Goal: Information Seeking & Learning: Find specific fact

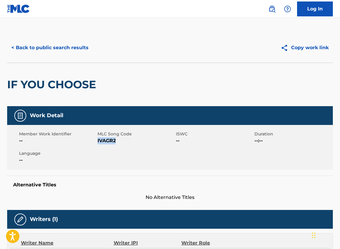
click at [57, 55] on button "< Back to public search results" at bounding box center [50, 47] width 86 height 15
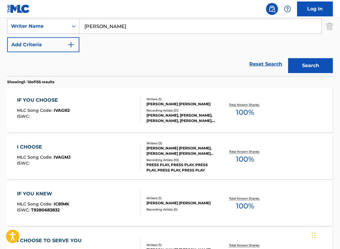
scroll to position [12, 0]
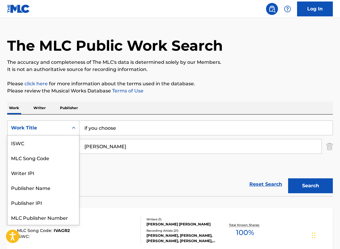
click at [47, 128] on div "Work Title" at bounding box center [38, 127] width 54 height 7
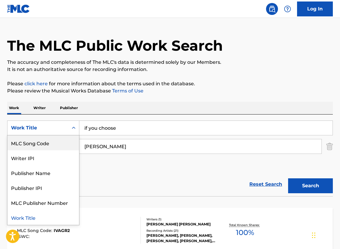
click at [47, 147] on div "MLC Song Code" at bounding box center [43, 142] width 72 height 15
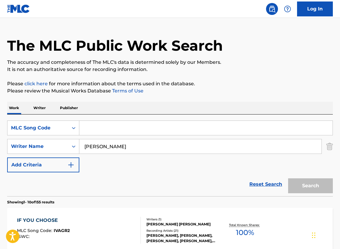
click at [144, 133] on input "Search Form" at bounding box center [205, 128] width 253 height 14
paste input "I17663"
type input "I17663"
click at [328, 152] on img "Search Form" at bounding box center [329, 146] width 7 height 15
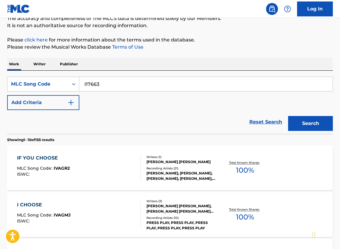
click at [304, 128] on button "Search" at bounding box center [310, 123] width 45 height 15
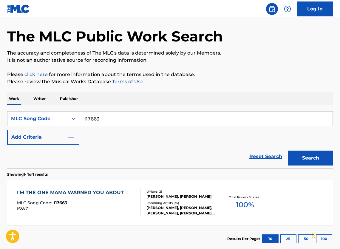
scroll to position [67, 0]
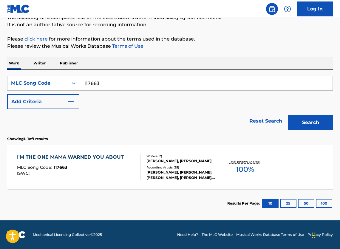
click at [118, 148] on div "I'M THE ONE MAMA WARNED YOU ABOUT MLC Song Code : I17663 ISWC : Writers ( 2 ) […" at bounding box center [169, 166] width 325 height 45
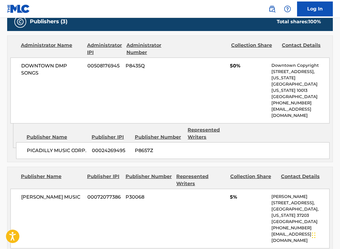
scroll to position [193, 0]
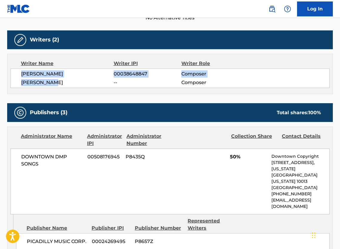
drag, startPoint x: 54, startPoint y: 93, endPoint x: 19, endPoint y: 82, distance: 36.6
click at [19, 82] on div "[PERSON_NAME] 00038648847 Composer [PERSON_NAME] -- Composer" at bounding box center [169, 78] width 319 height 19
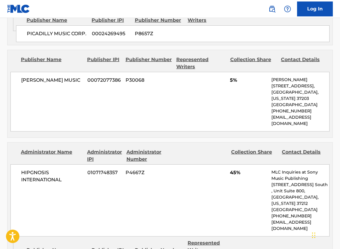
scroll to position [443, 0]
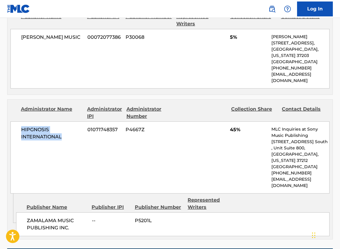
drag, startPoint x: 63, startPoint y: 130, endPoint x: 16, endPoint y: 120, distance: 47.2
click at [16, 121] on div "HIPGNOSIS INTERNATIONAL 01071748357 P4667Z 45% MLC Inquiries at Sony Music Publ…" at bounding box center [169, 157] width 319 height 72
copy span "HIPGNOSIS INTERNATIONAL"
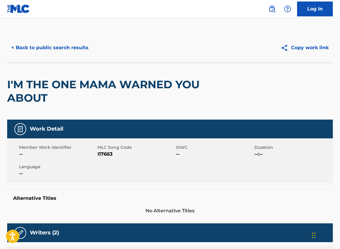
click at [69, 53] on button "< Back to public search results" at bounding box center [50, 47] width 86 height 15
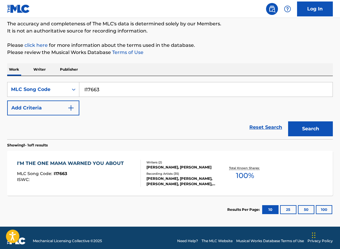
click at [135, 97] on input "I17663" at bounding box center [205, 89] width 253 height 14
click at [134, 97] on input "I17663" at bounding box center [205, 89] width 253 height 14
paste input "W1477Q"
type input "W1477Q"
click at [302, 130] on button "Search" at bounding box center [310, 128] width 45 height 15
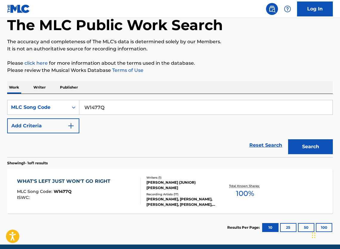
scroll to position [60, 0]
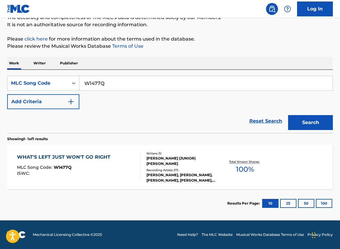
click at [147, 166] on div "[PERSON_NAME] (JUNIOR) [PERSON_NAME]" at bounding box center [182, 161] width 72 height 11
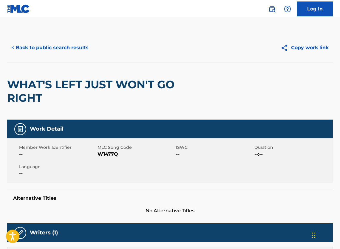
click at [71, 50] on button "< Back to public search results" at bounding box center [50, 47] width 86 height 15
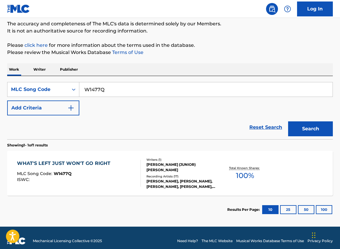
click at [121, 90] on input "W1477Q" at bounding box center [205, 89] width 253 height 14
paste input "H2621E"
type input "H2621E"
click at [317, 133] on button "Search" at bounding box center [310, 128] width 45 height 15
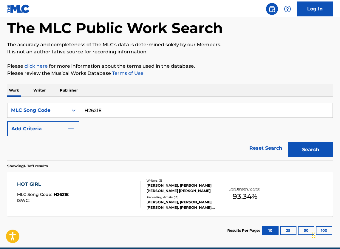
scroll to position [67, 0]
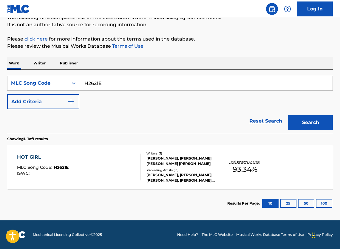
click at [113, 157] on div "HOT GIRL MLC Song Code : H2621E ISWC :" at bounding box center [79, 166] width 124 height 27
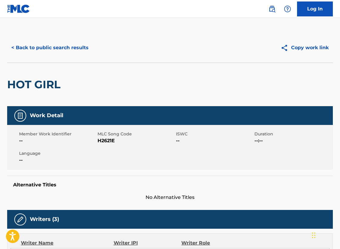
click at [58, 51] on button "< Back to public search results" at bounding box center [50, 47] width 86 height 15
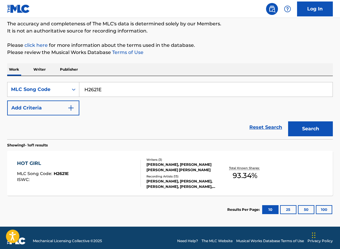
click at [131, 94] on input "H2621E" at bounding box center [205, 89] width 253 height 14
paste input "I03522"
type input "I03522"
click at [310, 132] on button "Search" at bounding box center [310, 128] width 45 height 15
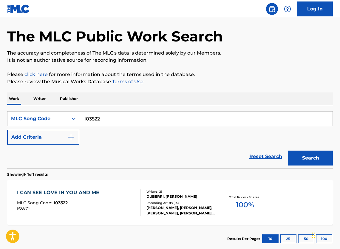
scroll to position [67, 0]
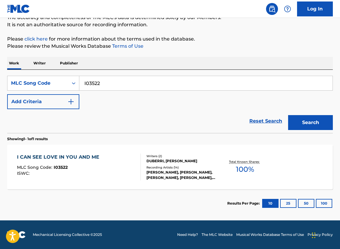
click at [151, 158] on div "DUBERRI, [PERSON_NAME]" at bounding box center [182, 160] width 72 height 5
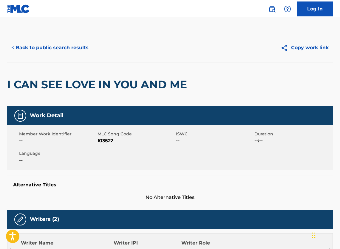
click at [51, 47] on button "< Back to public search results" at bounding box center [50, 47] width 86 height 15
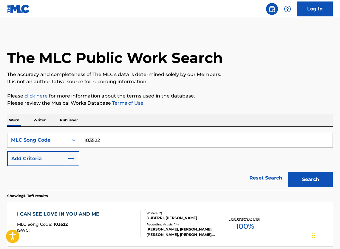
scroll to position [51, 0]
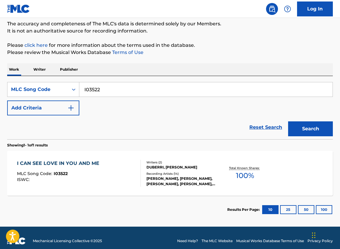
click at [138, 96] on input "I03522" at bounding box center [205, 89] width 253 height 14
paste input "G38237"
type input "G38237"
click at [312, 128] on button "Search" at bounding box center [310, 128] width 45 height 15
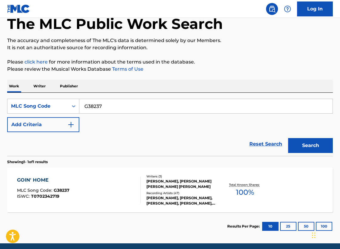
scroll to position [67, 0]
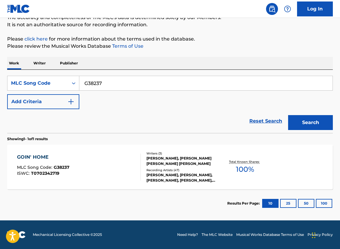
click at [154, 168] on div "Recording Artists ( 47 )" at bounding box center [182, 170] width 72 height 4
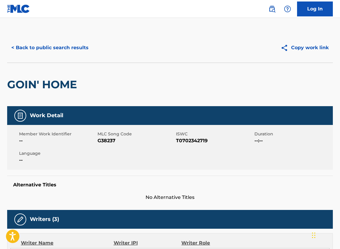
click at [109, 144] on span "G38237" at bounding box center [135, 140] width 77 height 7
copy span "G38237"
click at [75, 51] on button "< Back to public search results" at bounding box center [50, 47] width 86 height 15
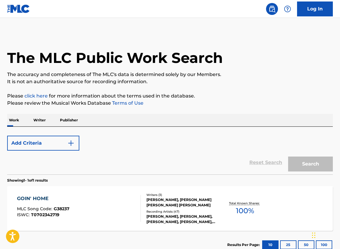
scroll to position [51, 0]
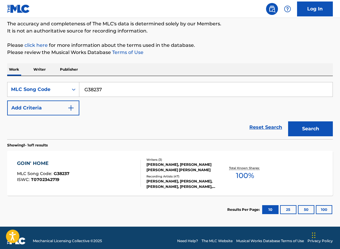
click at [106, 93] on input "G38237" at bounding box center [205, 89] width 253 height 14
paste input "S3899D"
type input "S3899D"
click at [306, 136] on button "Search" at bounding box center [310, 128] width 45 height 15
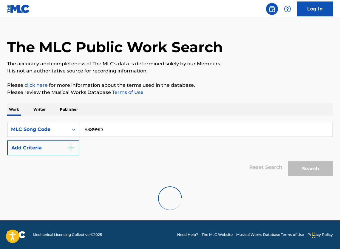
scroll to position [21, 0]
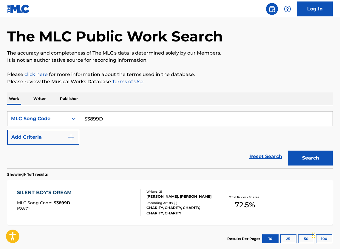
click at [170, 216] on div "CHARITY, CHARITY, CHARITY, CHARITY, CHARITY" at bounding box center [182, 210] width 72 height 11
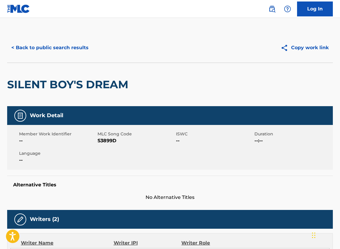
click at [39, 55] on button "< Back to public search results" at bounding box center [50, 47] width 86 height 15
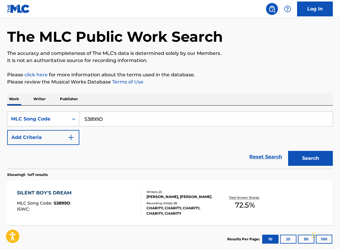
click at [130, 122] on input "S3899D" at bounding box center [205, 119] width 253 height 14
paste input "W1271J"
type input "W1271J"
click at [309, 166] on button "Search" at bounding box center [310, 158] width 45 height 15
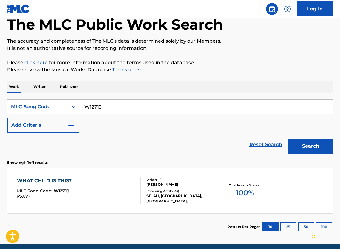
scroll to position [67, 0]
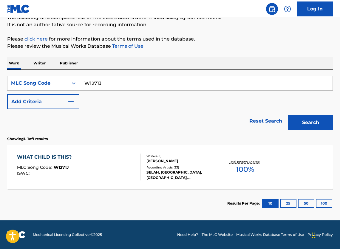
click at [150, 170] on div "SELAH, [GEOGRAPHIC_DATA], [GEOGRAPHIC_DATA], [GEOGRAPHIC_DATA], [GEOGRAPHIC_DAT…" at bounding box center [182, 175] width 72 height 11
